Goal: Check status: Check status

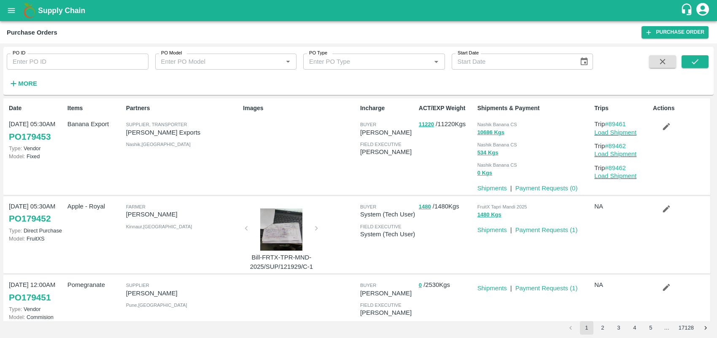
click at [13, 11] on icon "open drawer" at bounding box center [11, 10] width 9 height 9
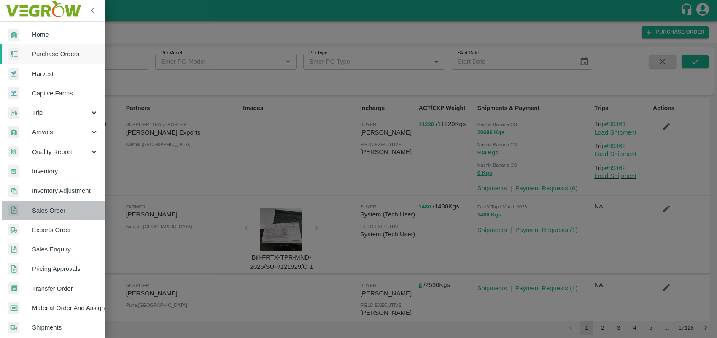
click at [59, 211] on span "Sales Order" at bounding box center [65, 210] width 67 height 9
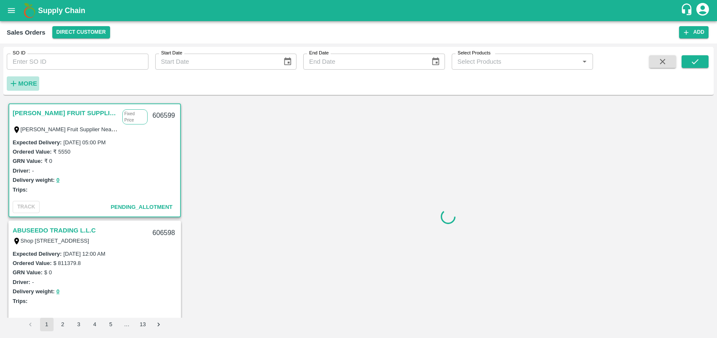
click at [32, 83] on strong "More" at bounding box center [27, 83] width 19 height 7
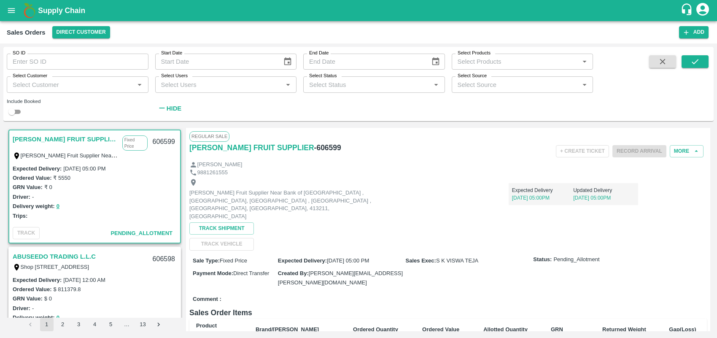
click at [55, 86] on input "Select Customer" at bounding box center [70, 84] width 123 height 11
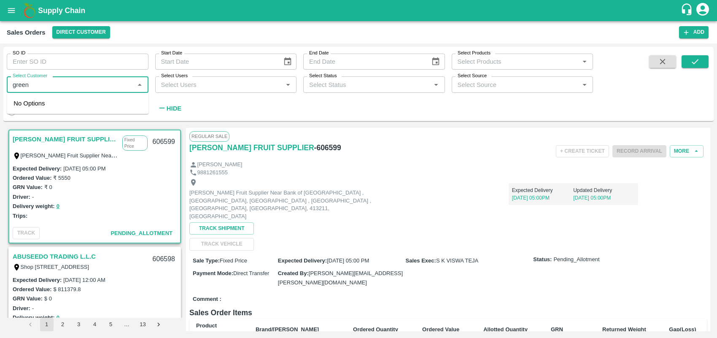
type input "green s"
click at [20, 113] on input "checkbox" at bounding box center [21, 107] width 17 height 17
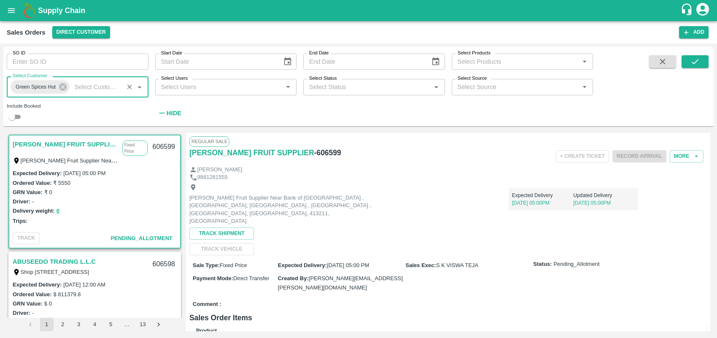
click at [20, 115] on input "checkbox" at bounding box center [12, 117] width 30 height 10
checkbox input "true"
click at [356, 61] on button "submit" at bounding box center [695, 61] width 27 height 13
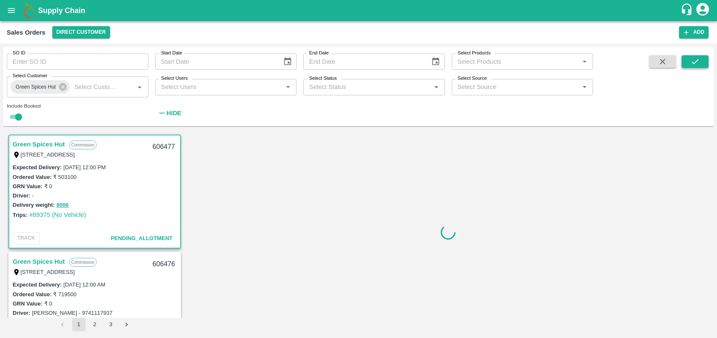
scroll to position [1, 0]
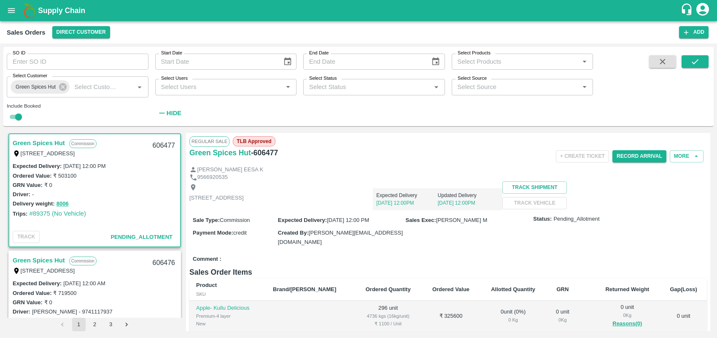
click at [51, 144] on link "Green Spices Hut" at bounding box center [39, 142] width 52 height 11
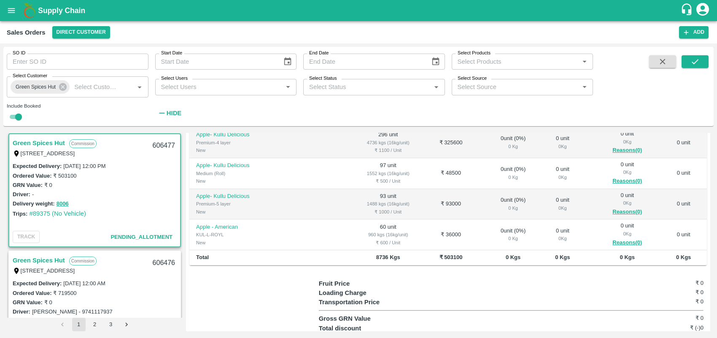
click at [43, 262] on link "Green Spices Hut" at bounding box center [39, 260] width 52 height 11
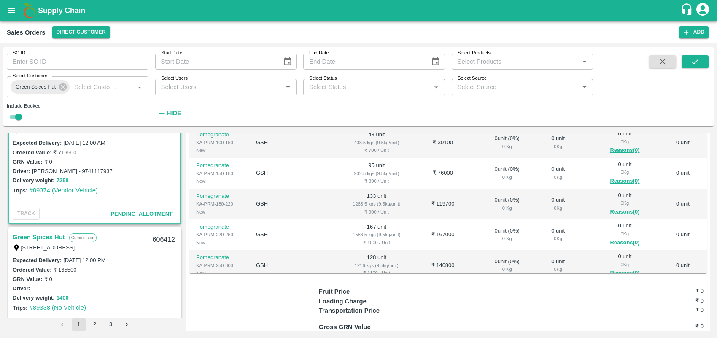
scroll to position [183, 0]
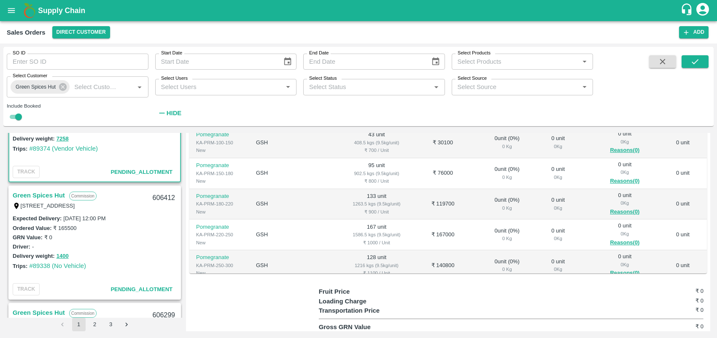
click at [46, 195] on link "Green Spices Hut" at bounding box center [39, 195] width 52 height 11
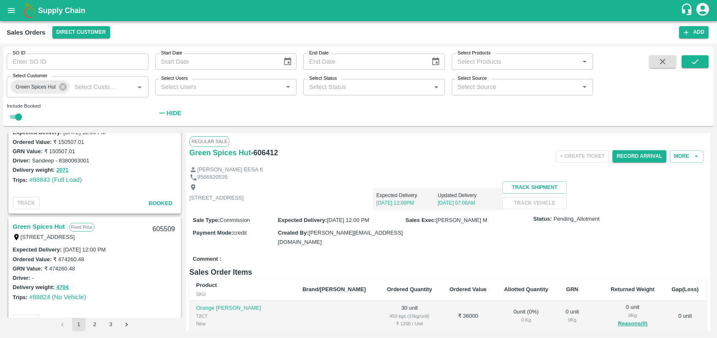
scroll to position [1878, 0]
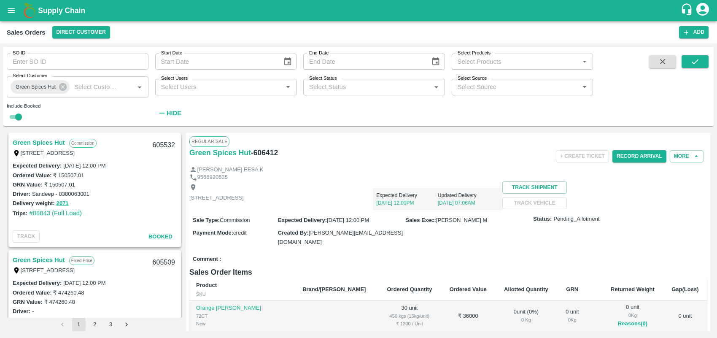
click at [51, 256] on link "Green Spices Hut" at bounding box center [39, 259] width 52 height 11
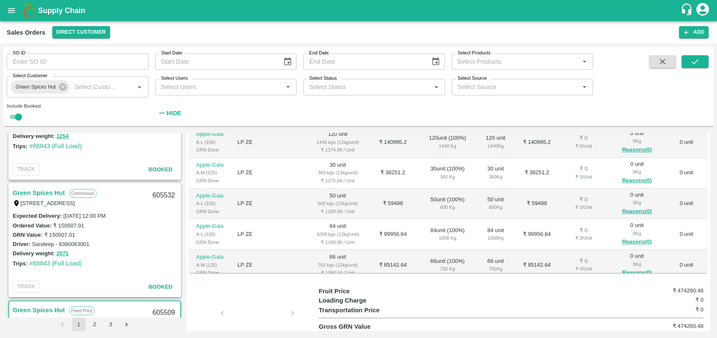
scroll to position [1819, 0]
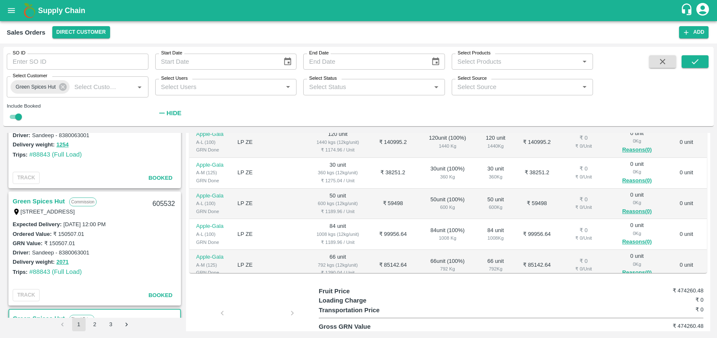
click at [46, 197] on link "Green Spices Hut" at bounding box center [39, 201] width 52 height 11
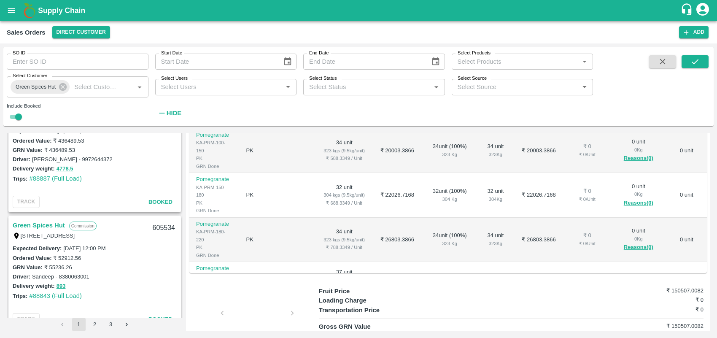
scroll to position [1510, 0]
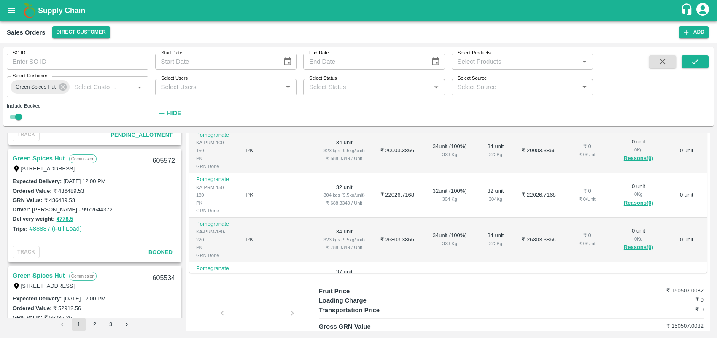
click at [46, 156] on link "Green Spices Hut" at bounding box center [39, 158] width 52 height 11
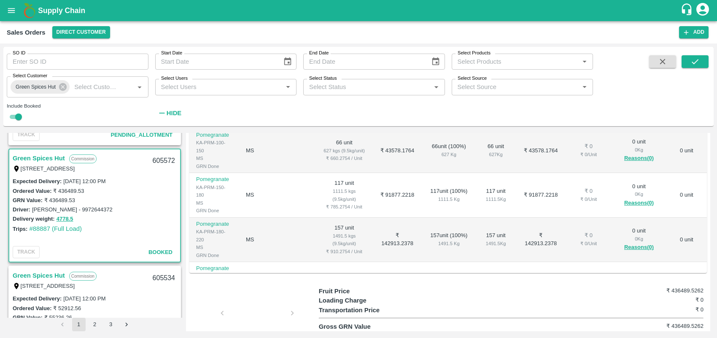
scroll to position [127, 0]
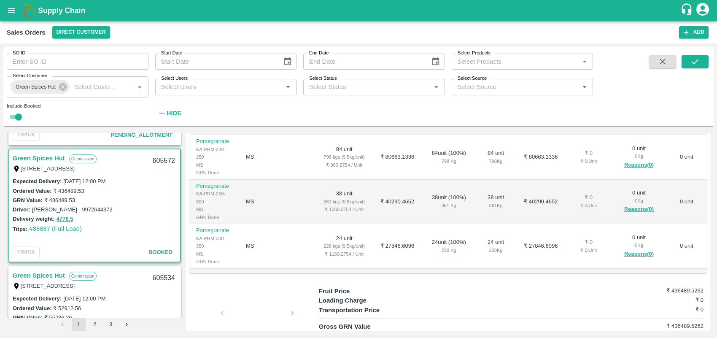
click at [356, 170] on div "Regular Sale TLB Closed Green Spices Hut - 605572 + Create Ticket View GRN Deta…" at bounding box center [448, 232] width 524 height 198
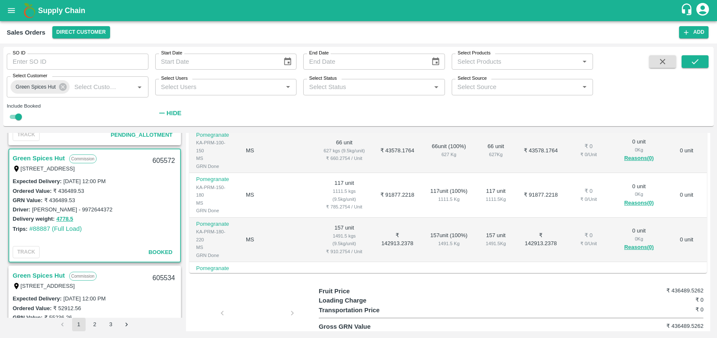
click at [356, 155] on div "Regular Sale TLB Closed Green Spices Hut - 605572 + Create Ticket View GRN Deta…" at bounding box center [448, 232] width 524 height 198
click at [356, 153] on div "Regular Sale TLB Closed Green Spices Hut - 605572 + Create Ticket View GRN Deta…" at bounding box center [448, 232] width 524 height 198
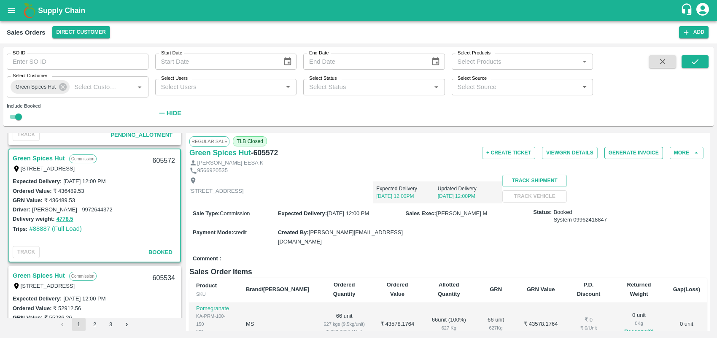
click at [356, 153] on button "Generate Invoice" at bounding box center [633, 153] width 59 height 12
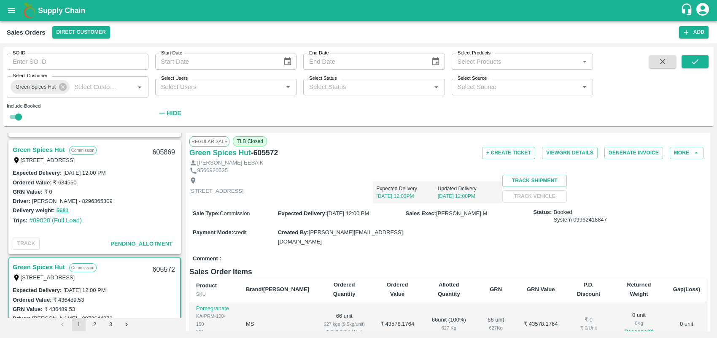
scroll to position [1369, 0]
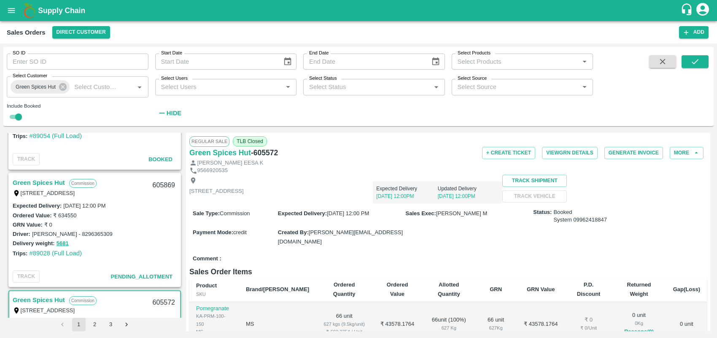
click at [46, 182] on link "Green Spices Hut" at bounding box center [39, 182] width 52 height 11
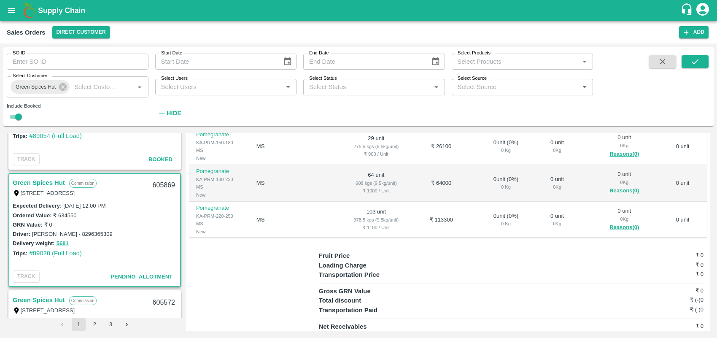
scroll to position [234, 0]
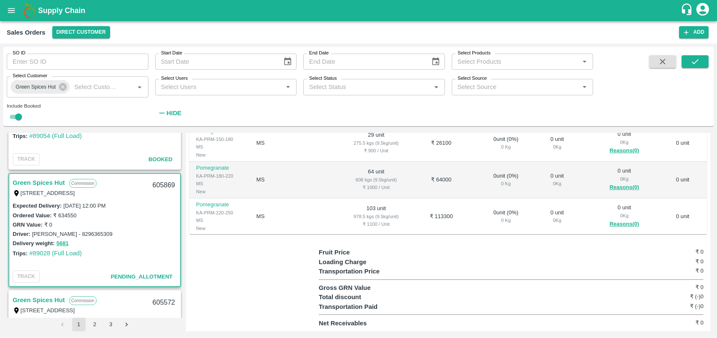
click at [356, 182] on div "Regular Sale TLB Closed Green Spices Hut - 605869 + Create Ticket Record Arriva…" at bounding box center [448, 232] width 524 height 198
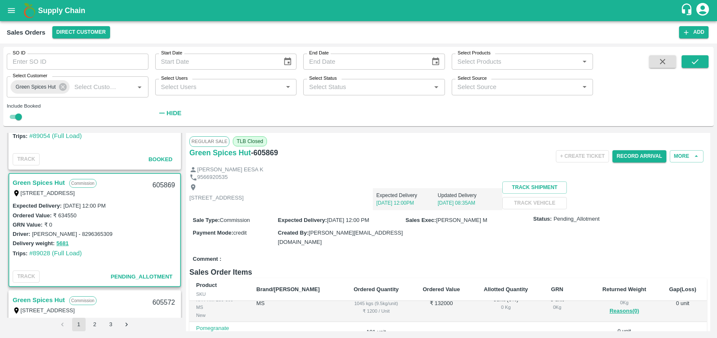
scroll to position [173, 0]
